Goal: Task Accomplishment & Management: Use online tool/utility

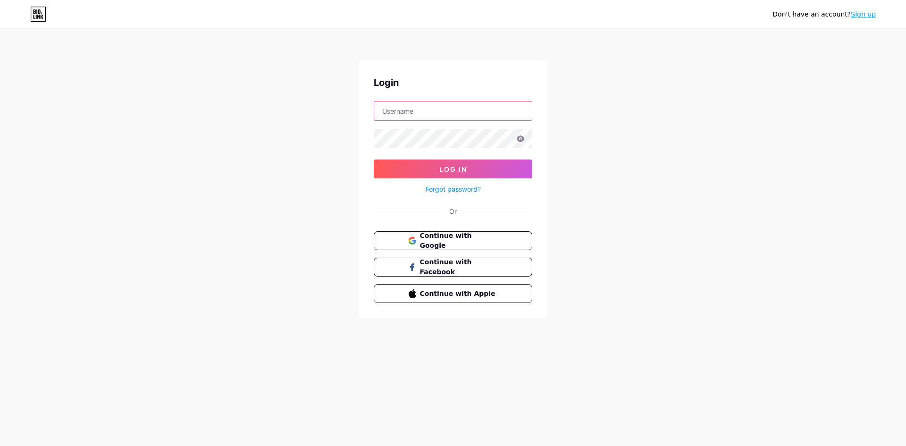
click at [410, 110] on input "text" at bounding box center [453, 110] width 158 height 19
click at [494, 111] on input "[EMAIL_ADDRESS][DOMAIN_NAME]" at bounding box center [453, 110] width 158 height 19
click at [584, 176] on div "Don't have an account? Sign up Login [EMAIL_ADDRESS][DOMAIN_NAME] Log In Forgot…" at bounding box center [453, 174] width 906 height 348
click at [504, 106] on input "[EMAIL_ADDRESS][DOMAIN_NAME]" at bounding box center [453, 110] width 158 height 19
drag, startPoint x: 504, startPoint y: 107, endPoint x: 299, endPoint y: 116, distance: 205.4
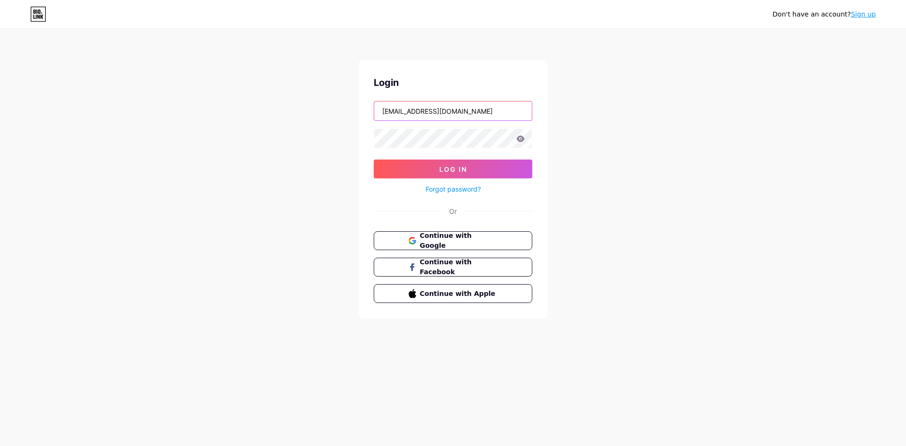
click at [299, 116] on div "Don't have an account? Sign up Login [EMAIL_ADDRESS][DOMAIN_NAME] Log In Forgot…" at bounding box center [453, 174] width 906 height 348
type input "[EMAIL_ADDRESS][DOMAIN_NAME]"
click at [452, 167] on span "Log In" at bounding box center [453, 169] width 28 height 8
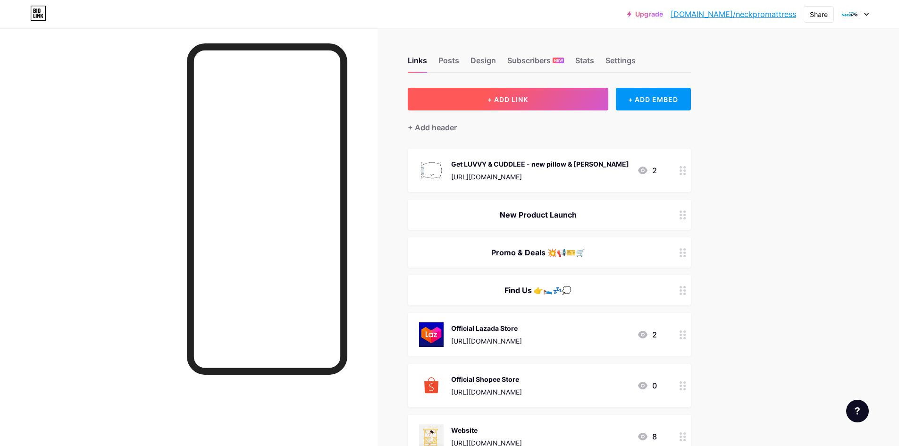
click at [512, 97] on span "+ ADD LINK" at bounding box center [507, 99] width 41 height 8
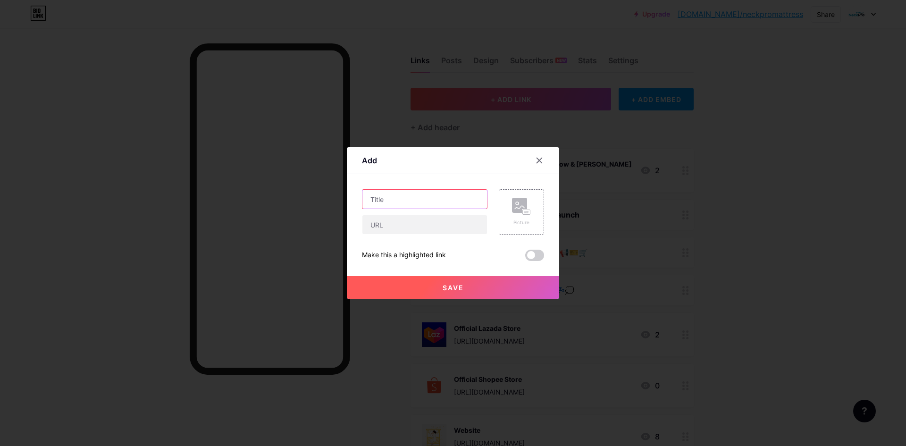
click at [395, 199] on input "text" at bounding box center [424, 199] width 125 height 19
type input "BL Home Enterprise - [GEOGRAPHIC_DATA]"
click at [447, 288] on span "Save" at bounding box center [453, 288] width 21 height 8
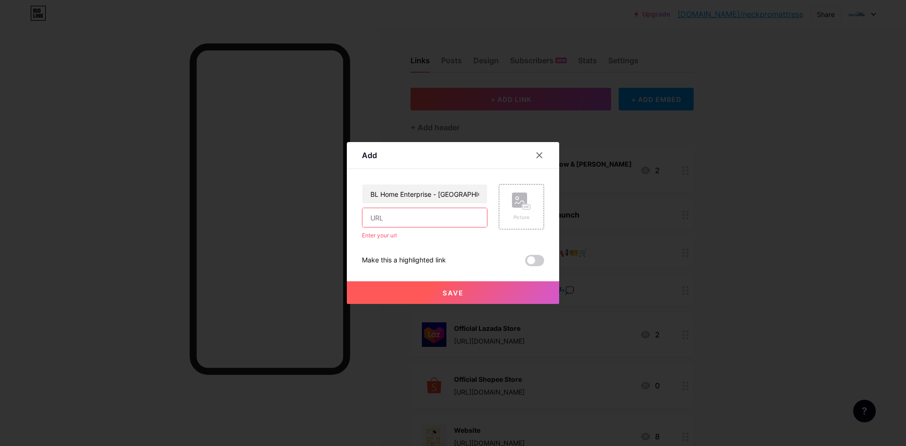
click at [391, 220] on input "text" at bounding box center [424, 217] width 125 height 19
paste input "[URL][DOMAIN_NAME]"
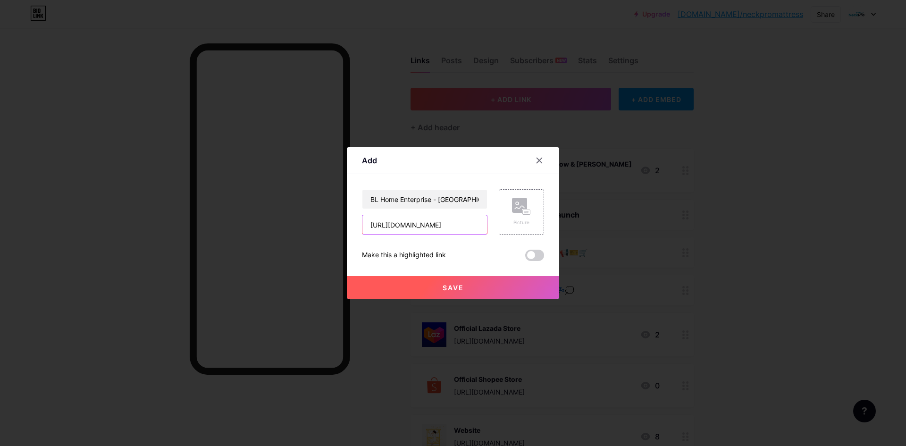
scroll to position [0, 27]
type input "[URL][DOMAIN_NAME]"
click at [452, 289] on span "Save" at bounding box center [453, 288] width 21 height 8
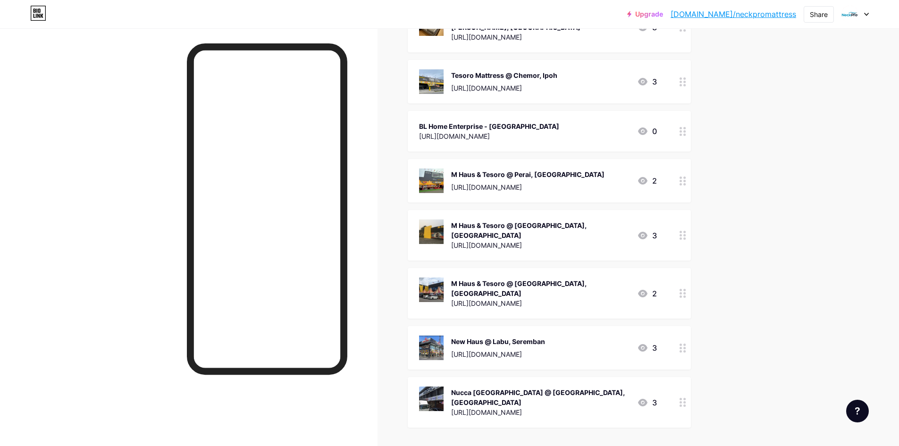
scroll to position [708, 0]
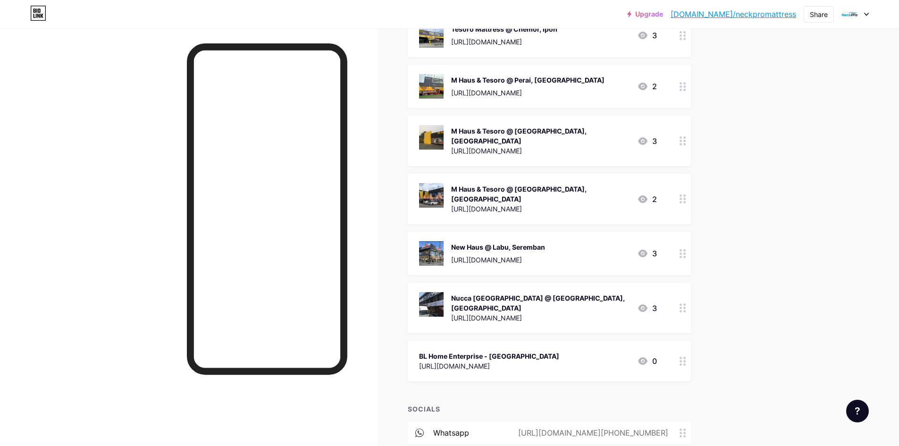
click at [686, 357] on icon at bounding box center [682, 361] width 7 height 9
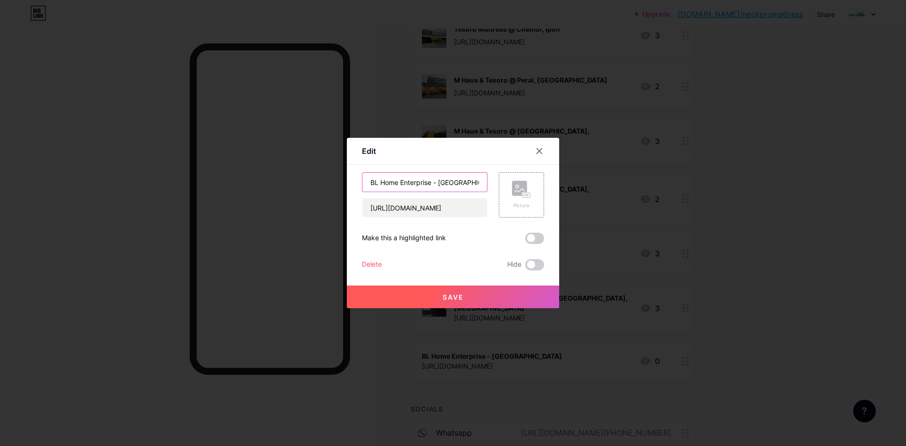
click at [435, 181] on input "BL Home Enterprise - [GEOGRAPHIC_DATA]" at bounding box center [424, 182] width 125 height 19
type input "BL Home Enterprise @ [GEOGRAPHIC_DATA]"
click at [453, 300] on span "Save" at bounding box center [453, 297] width 21 height 8
